Goal: Transaction & Acquisition: Purchase product/service

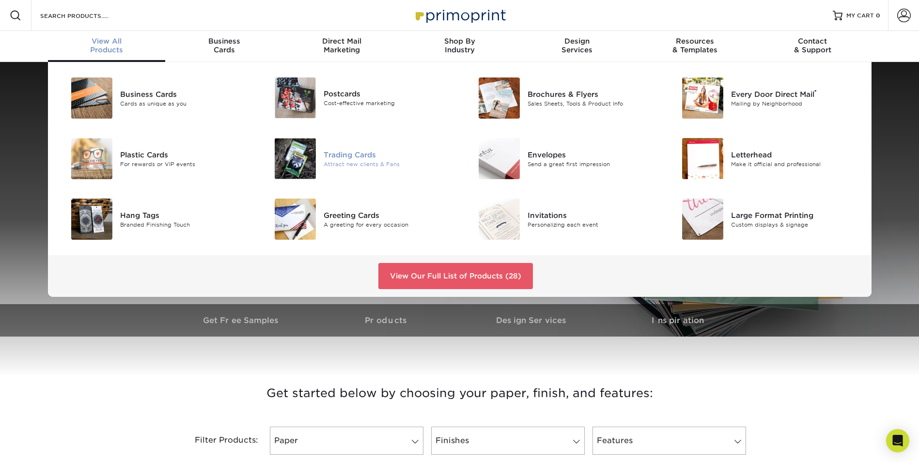
click at [361, 157] on div "Trading Cards" at bounding box center [388, 154] width 128 height 11
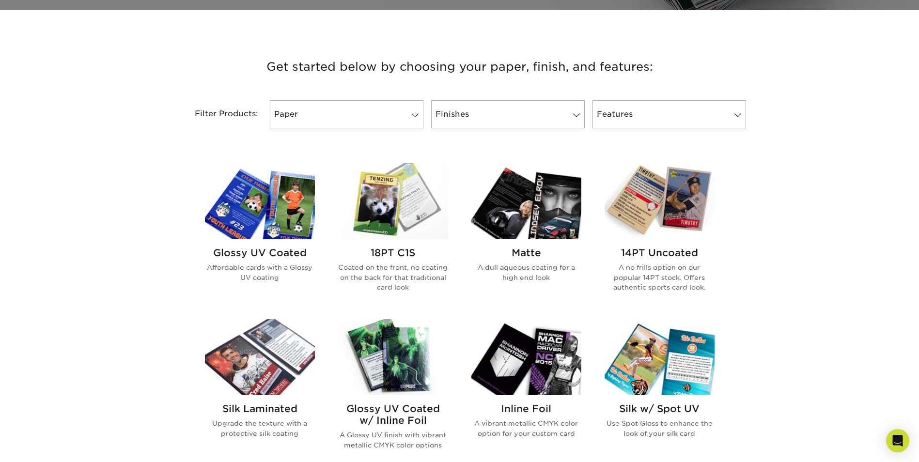
scroll to position [436, 0]
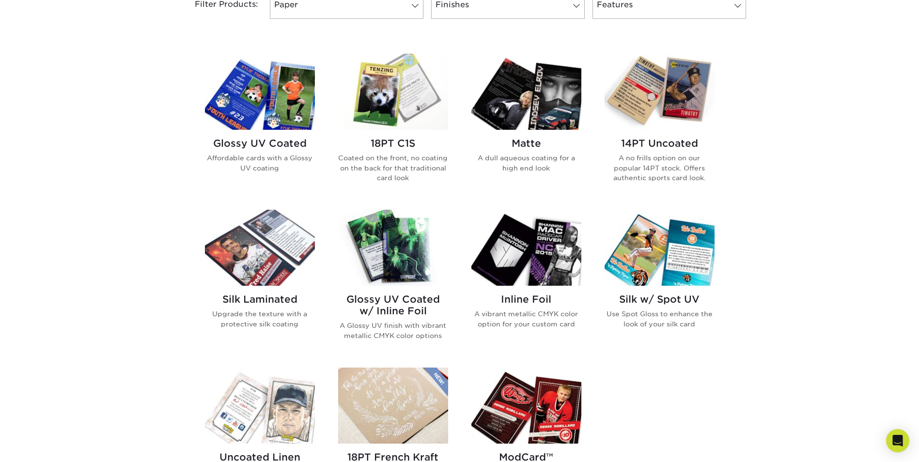
click at [525, 117] on img at bounding box center [526, 92] width 110 height 76
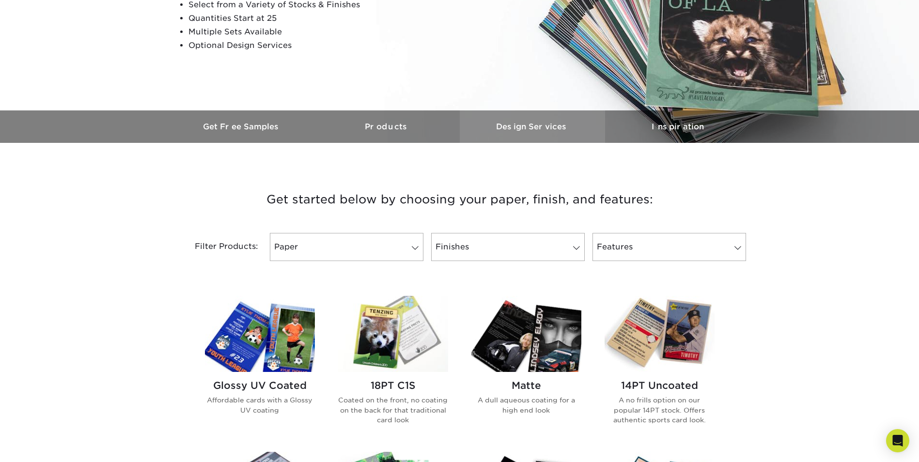
scroll to position [242, 0]
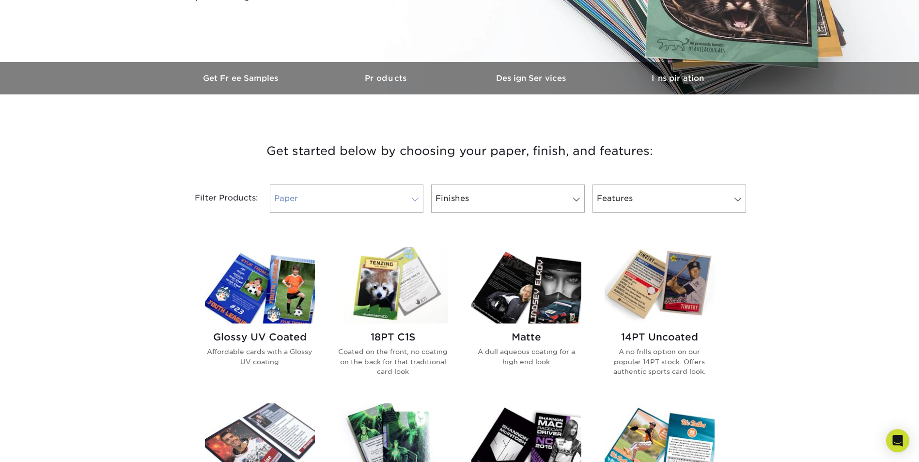
click at [338, 203] on link "Paper" at bounding box center [347, 199] width 154 height 28
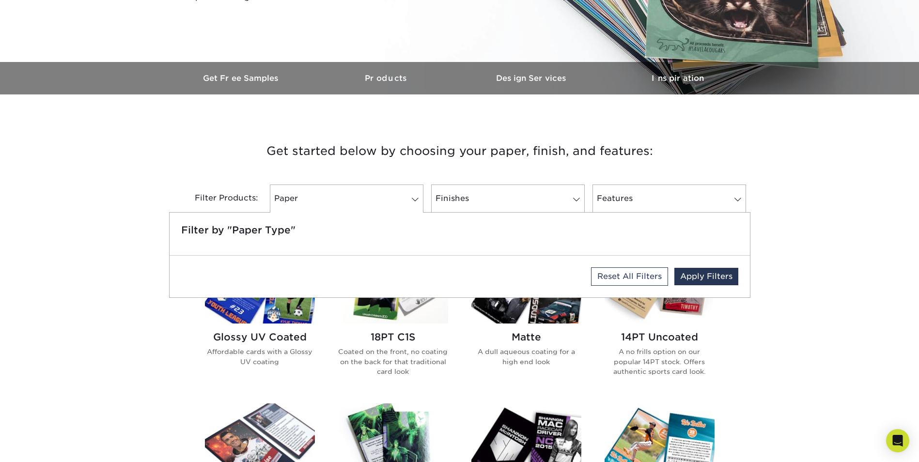
click at [177, 221] on div "Filter by "Paper Type"" at bounding box center [460, 234] width 580 height 43
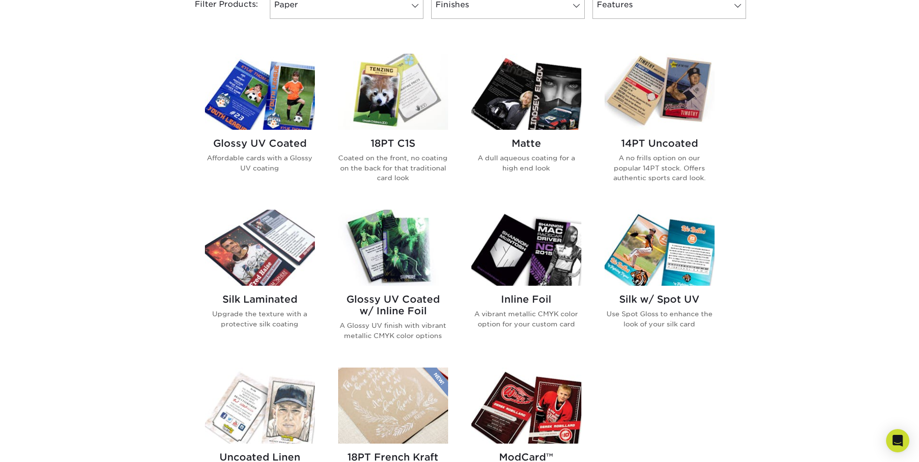
scroll to position [387, 0]
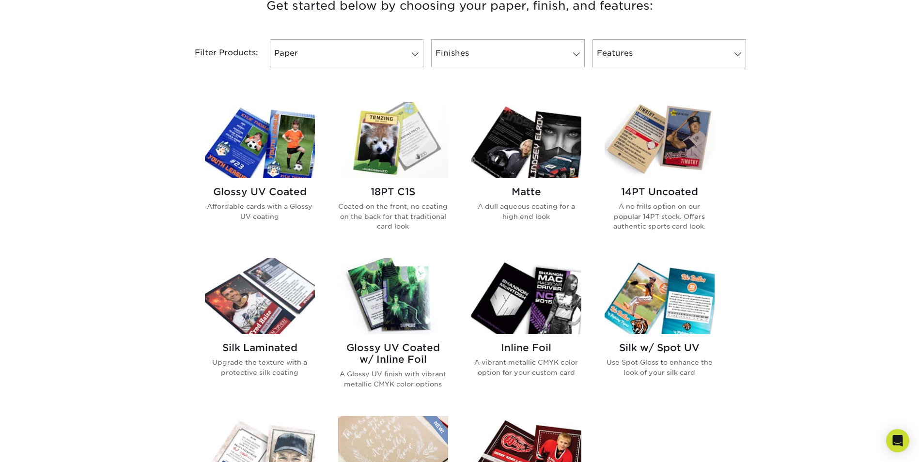
click at [671, 170] on img at bounding box center [659, 140] width 110 height 76
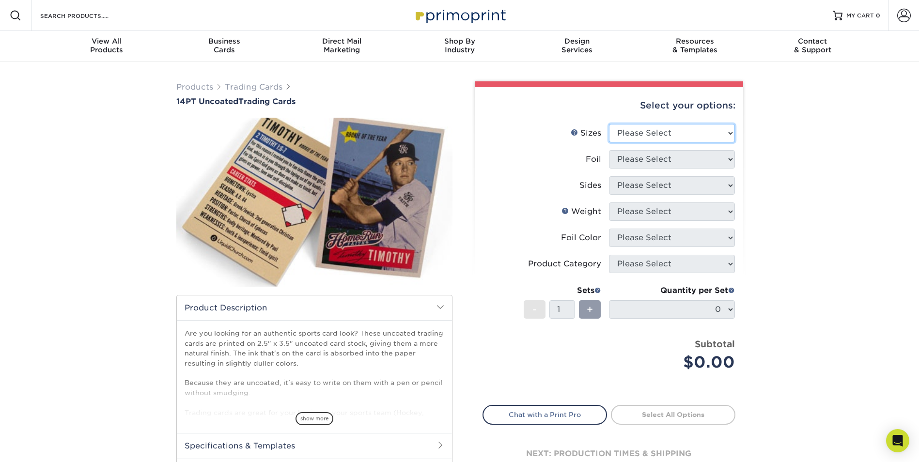
click at [682, 139] on select "Please Select 2.5" x 3.5"" at bounding box center [672, 133] width 126 height 18
select select "2.50x3.50"
click at [609, 124] on select "Please Select 2.5" x 3.5"" at bounding box center [672, 133] width 126 height 18
click at [682, 159] on select "Please Select Yes No" at bounding box center [672, 159] width 126 height 18
select select "0"
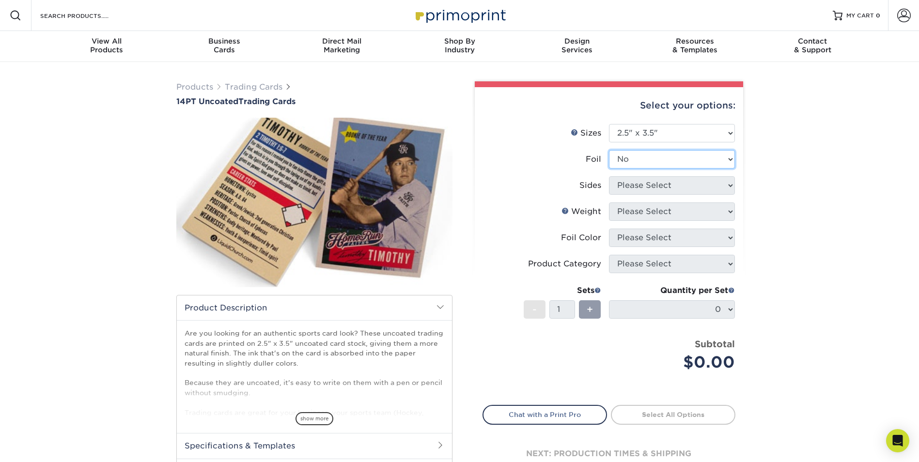
click at [609, 150] on select "Please Select Yes No" at bounding box center [672, 159] width 126 height 18
click at [682, 188] on select "Please Select Print Both Sides Print Front Only" at bounding box center [672, 185] width 126 height 18
click at [812, 229] on div "Products Trading Cards 14PT Uncoated Trading Cards show more Templates" at bounding box center [459, 305] width 919 height 486
click at [711, 181] on select "Please Select Print Both Sides Print Front Only" at bounding box center [672, 185] width 126 height 18
select select "32d3c223-f82c-492b-b915-ba065a00862f"
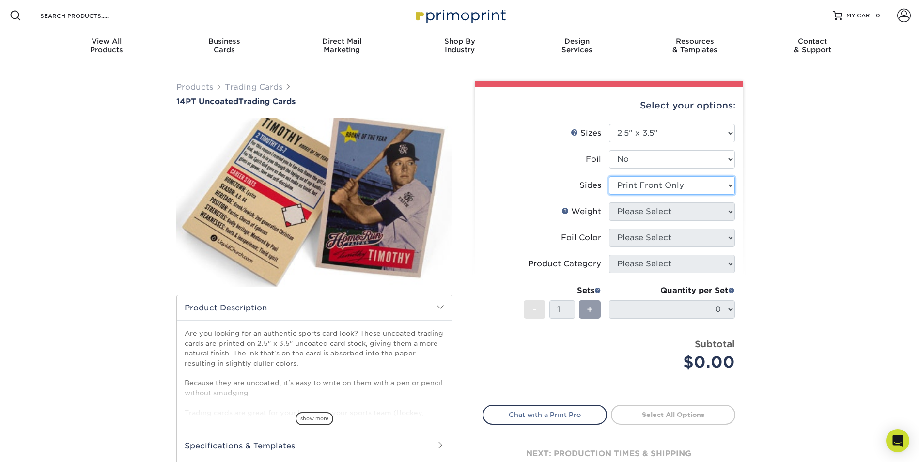
click at [609, 176] on select "Please Select Print Both Sides Print Front Only" at bounding box center [672, 185] width 126 height 18
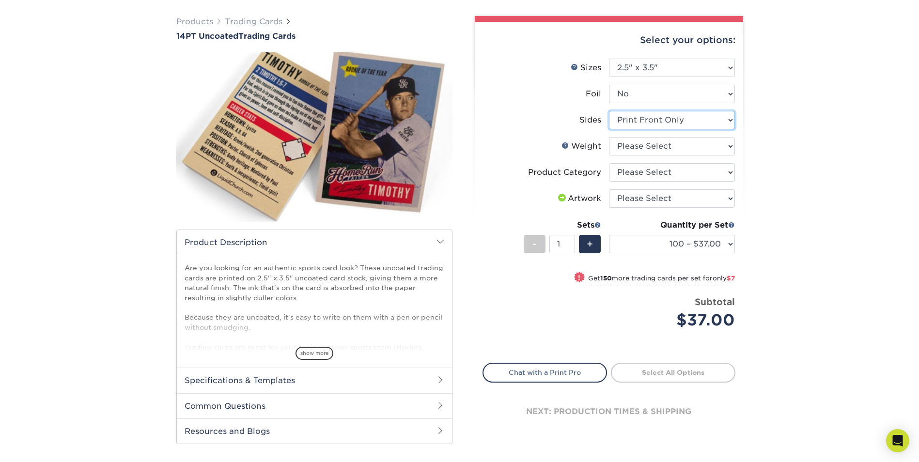
scroll to position [48, 0]
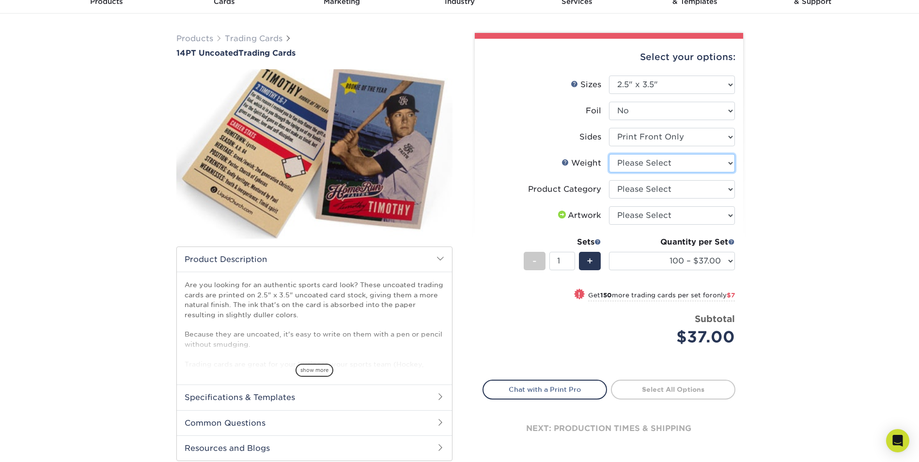
click at [687, 166] on select "Please Select 14PT Uncoated" at bounding box center [672, 163] width 126 height 18
select select "14PT Uncoated"
click at [609, 154] on select "Please Select 14PT Uncoated" at bounding box center [672, 163] width 126 height 18
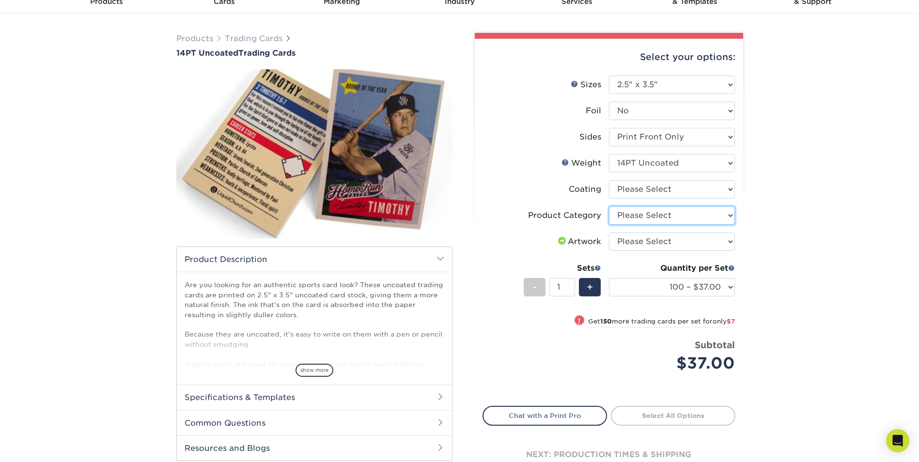
click at [665, 216] on select "Please Select Trading Cards" at bounding box center [672, 215] width 126 height 18
select select "c2f9bce9-36c2-409d-b101-c29d9d031e18"
click at [609, 206] on select "Please Select Trading Cards" at bounding box center [672, 215] width 126 height 18
click at [662, 242] on select "Please Select I will upload files I need a design - $100" at bounding box center [672, 241] width 126 height 18
select select "upload"
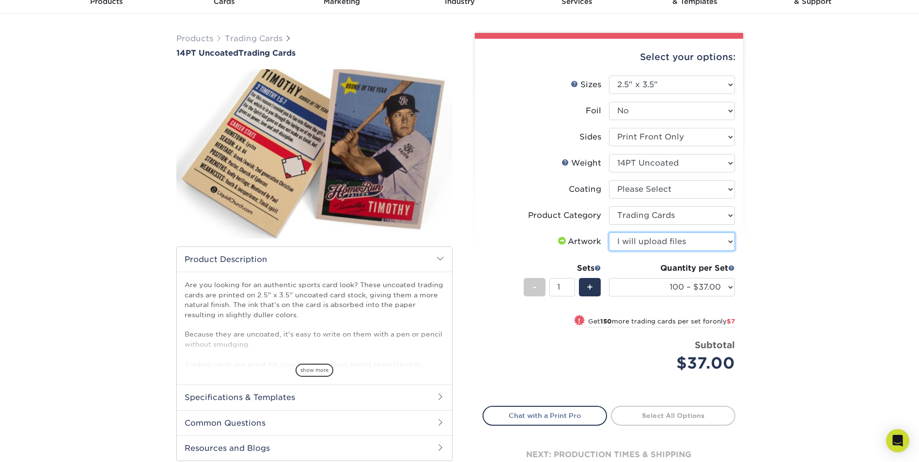
click at [609, 232] on select "Please Select I will upload files I need a design - $100" at bounding box center [672, 241] width 126 height 18
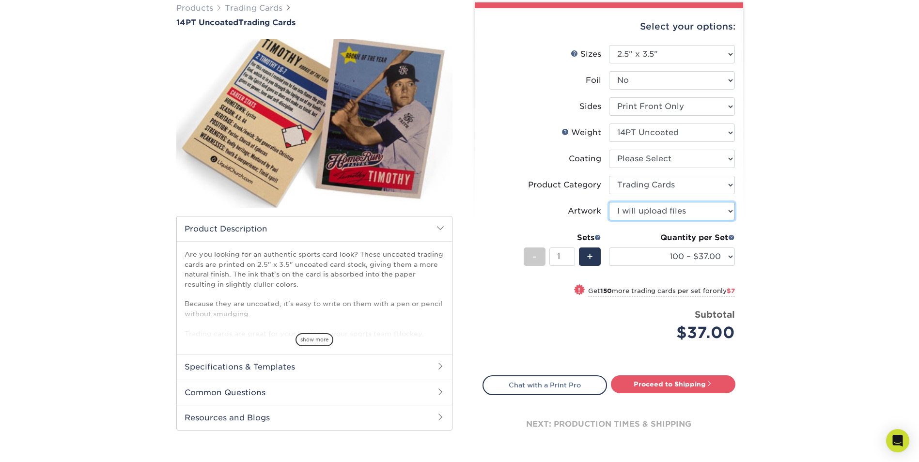
scroll to position [0, 0]
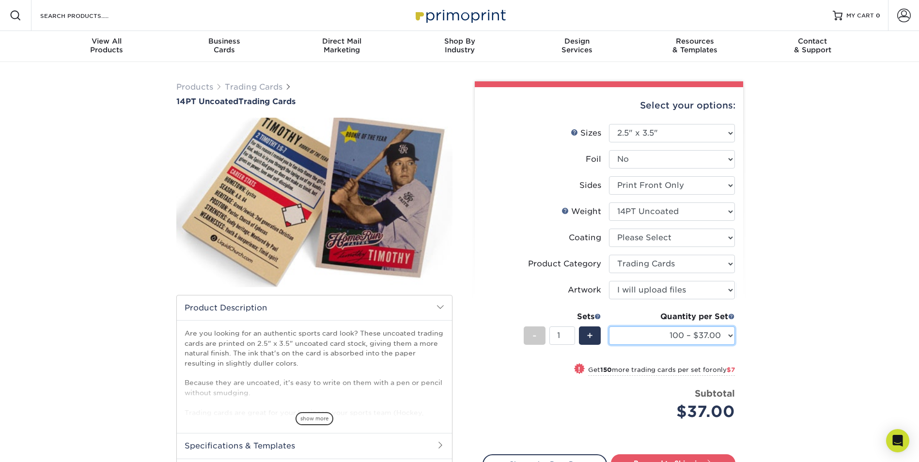
click at [655, 342] on select "100 – $37.00 250 – $44.00 500 – $47.00 1000 – $74.00 2500 – $145.00 5000 – $192…" at bounding box center [672, 335] width 126 height 18
select select "500 – $47.00"
click at [609, 326] on select "100 – $37.00 250 – $44.00 500 – $47.00 1000 – $74.00 2500 – $145.00 5000 – $192…" at bounding box center [672, 335] width 126 height 18
